Goal: Check status: Check status

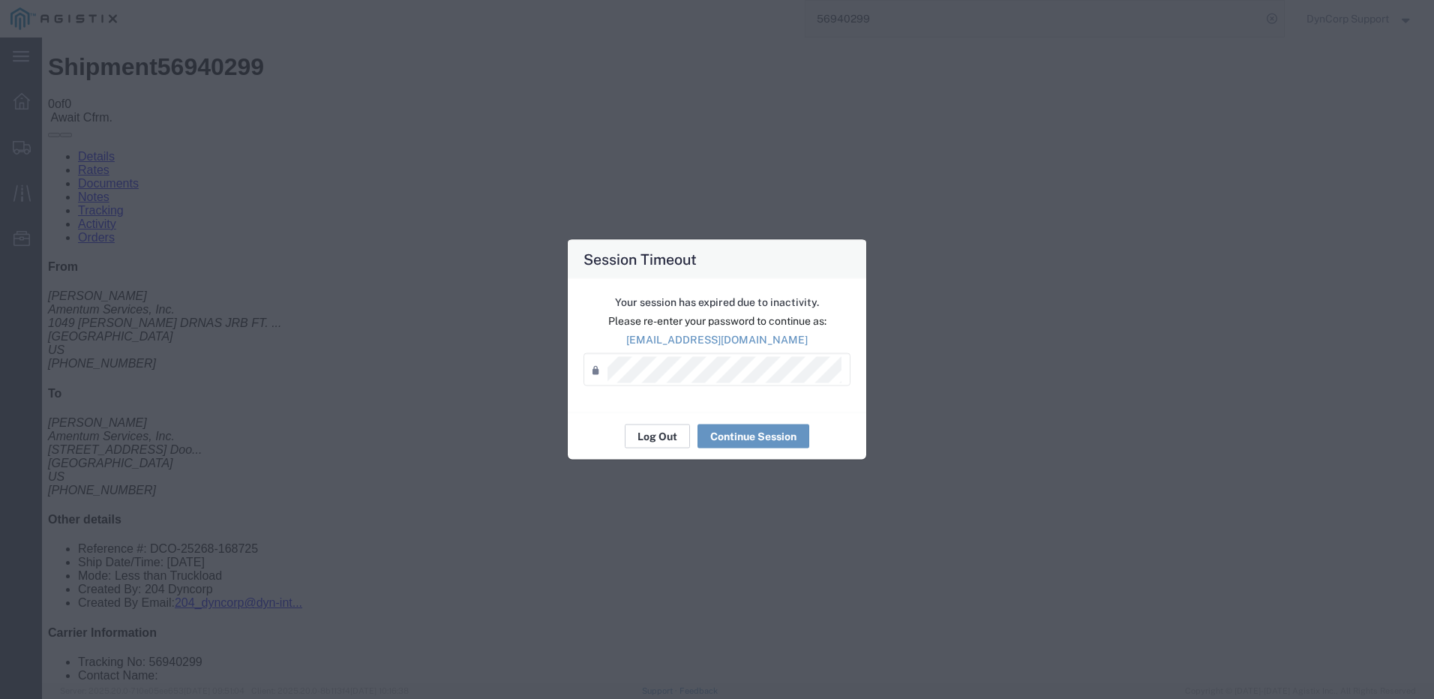
click at [643, 440] on button "Log Out" at bounding box center [657, 436] width 65 height 24
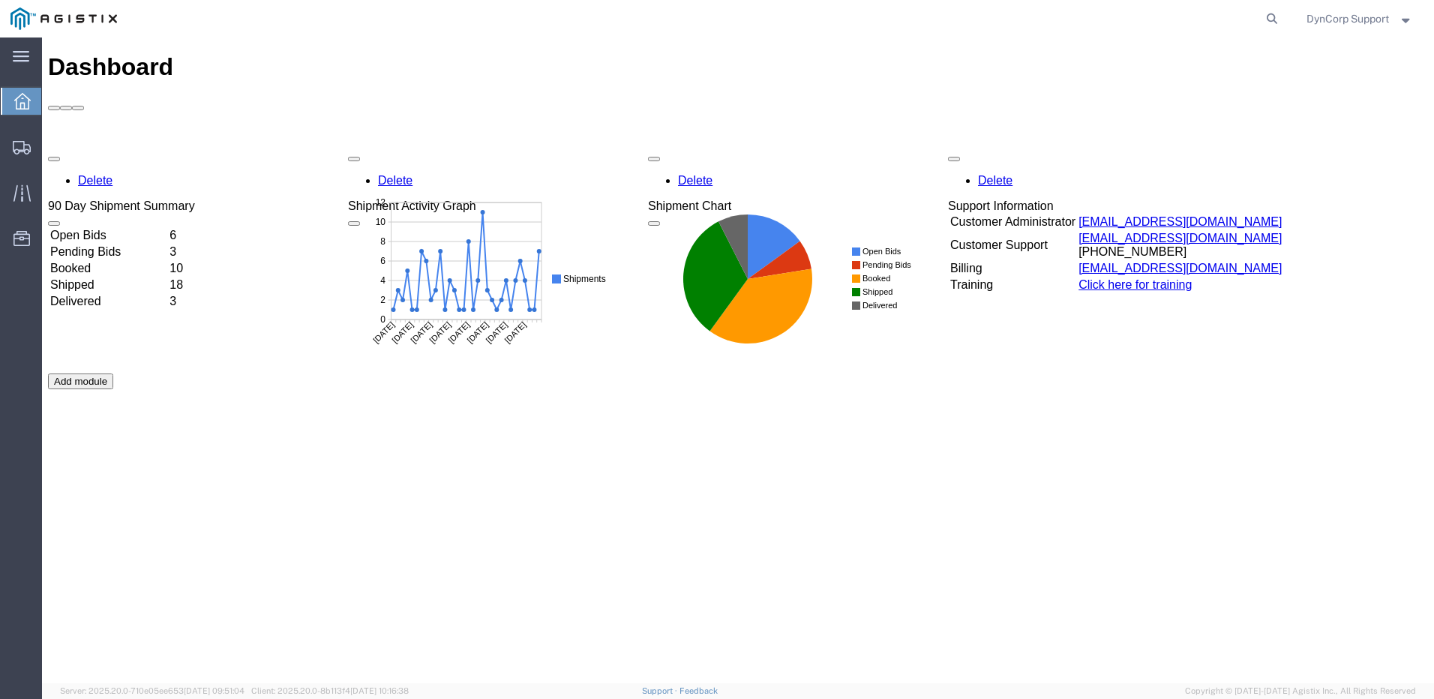
click at [1354, 20] on span "DynCorp Support" at bounding box center [1347, 18] width 82 height 16
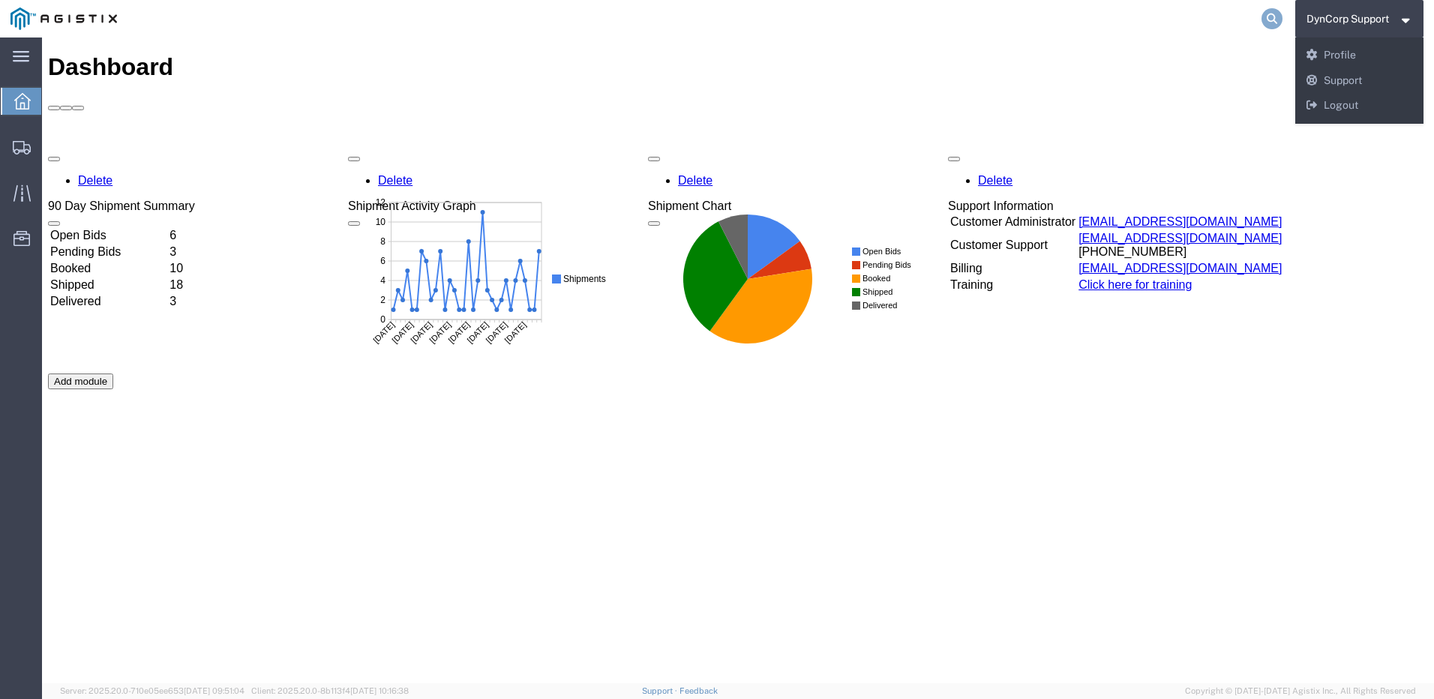
click at [1272, 19] on icon at bounding box center [1271, 18] width 21 height 21
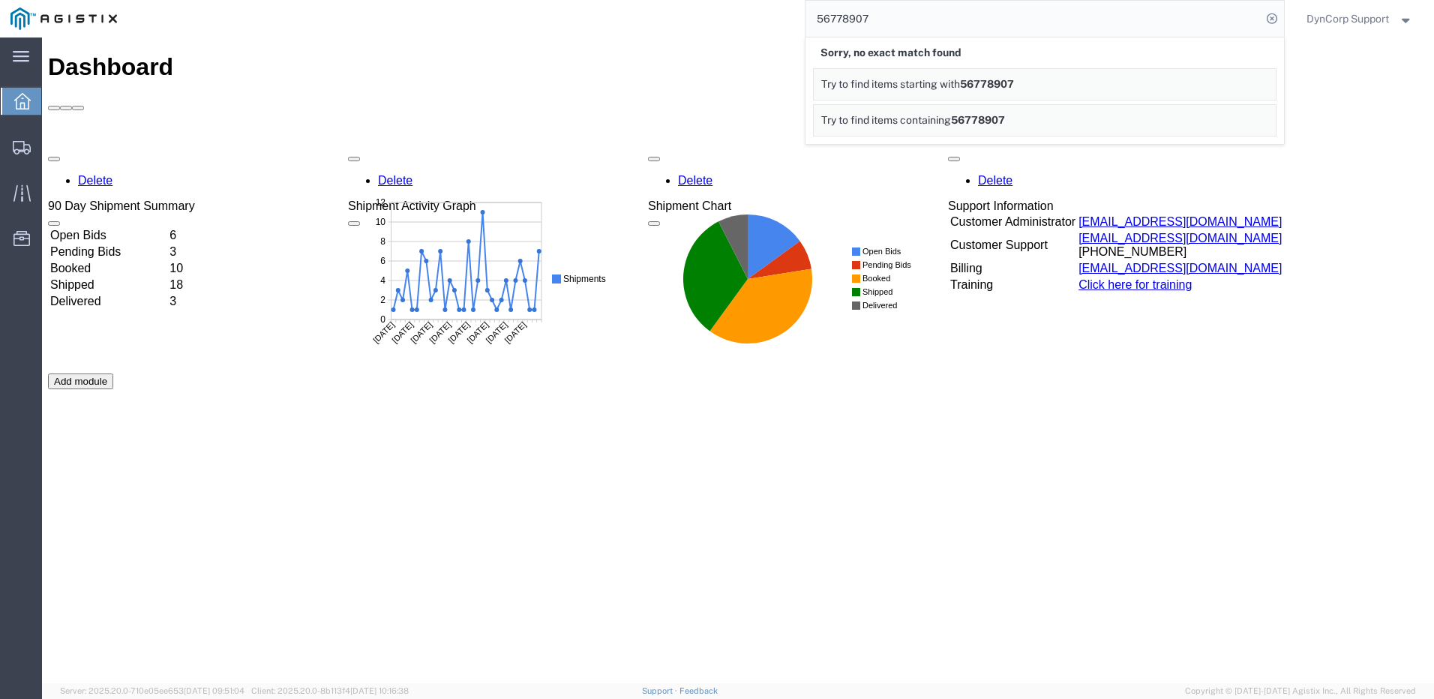
drag, startPoint x: 917, startPoint y: 55, endPoint x: 693, endPoint y: 45, distance: 224.5
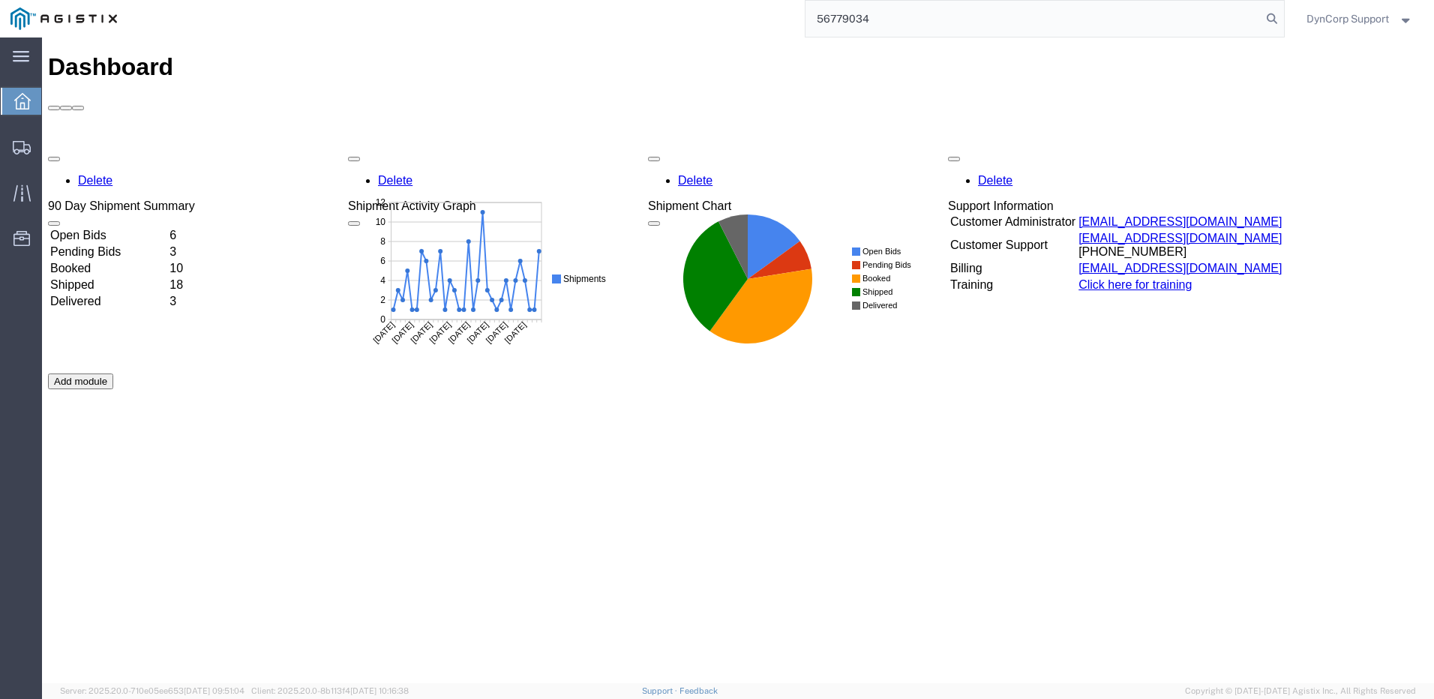
type input "56779034"
